Goal: Find specific page/section: Find specific page/section

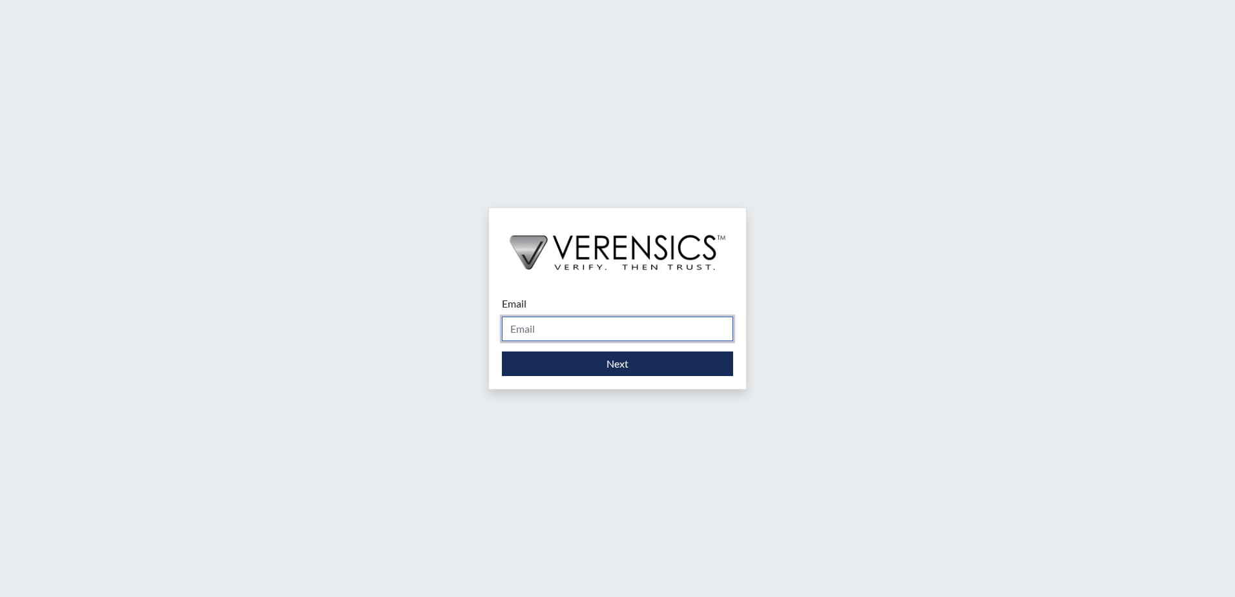
click at [583, 332] on input "Email" at bounding box center [617, 329] width 231 height 25
type input "[PERSON_NAME][EMAIL_ADDRESS][PERSON_NAME][DOMAIN_NAME]"
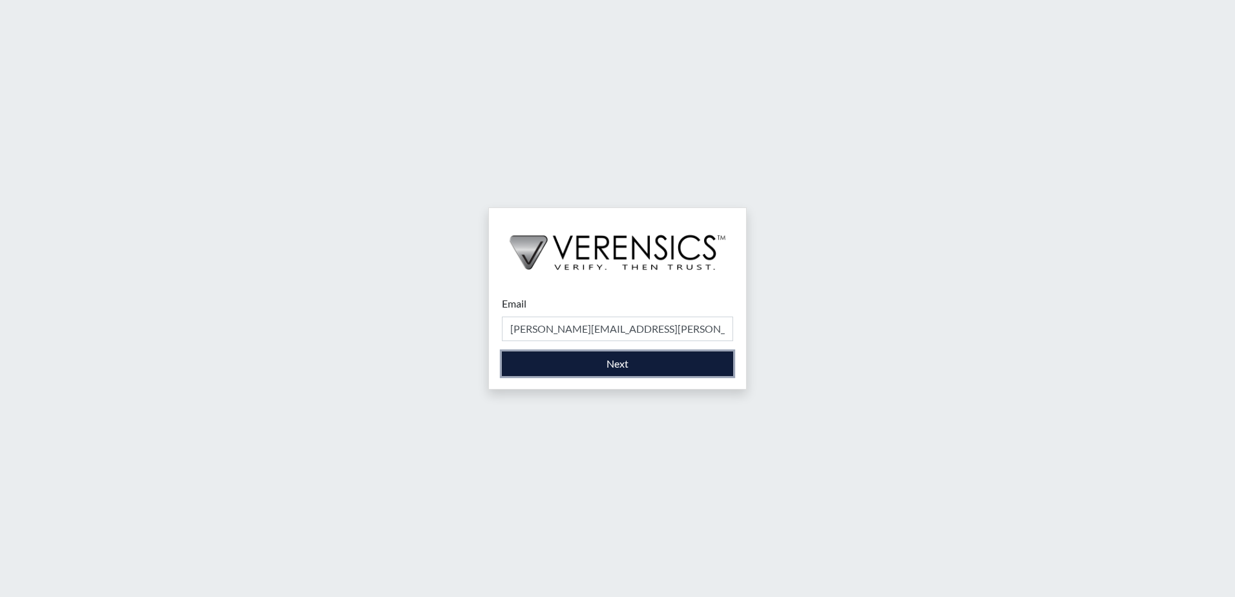
click at [580, 364] on button "Next" at bounding box center [617, 363] width 231 height 25
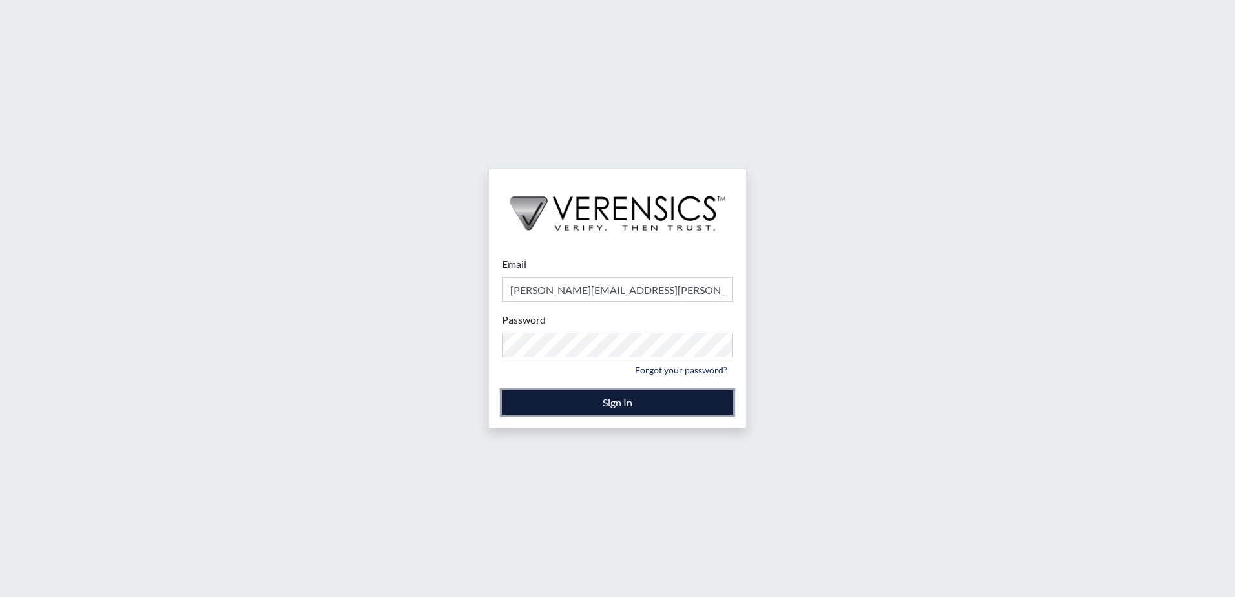
click at [651, 408] on button "Sign In" at bounding box center [617, 402] width 231 height 25
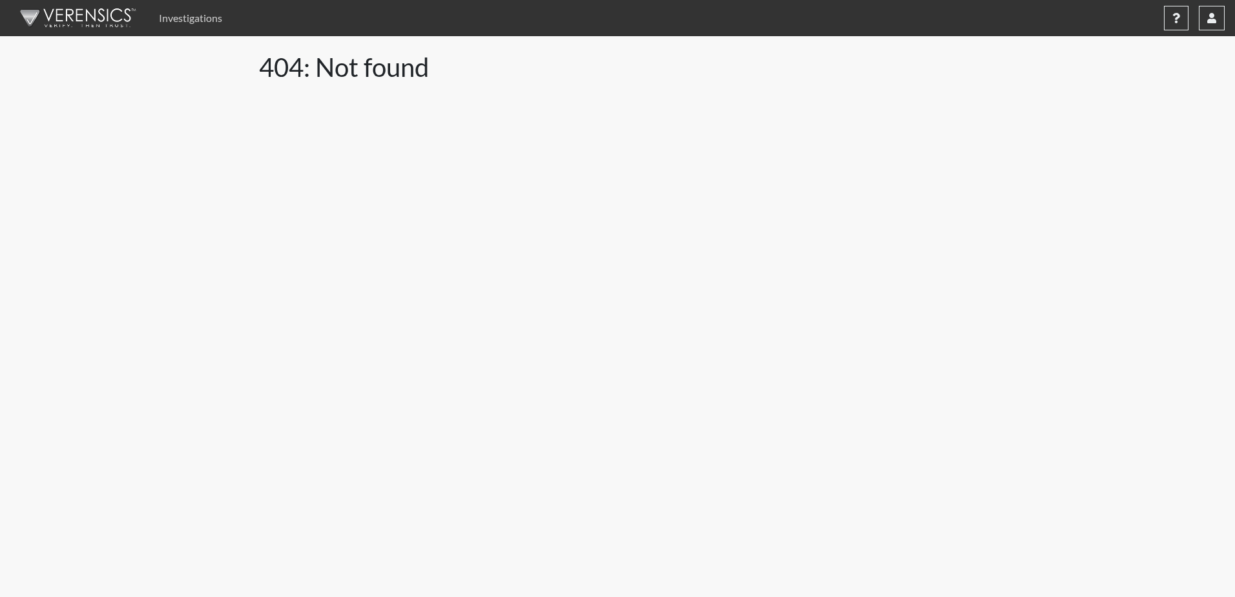
click at [183, 15] on link "Investigations" at bounding box center [191, 18] width 74 height 26
